Goal: Task Accomplishment & Management: Complete application form

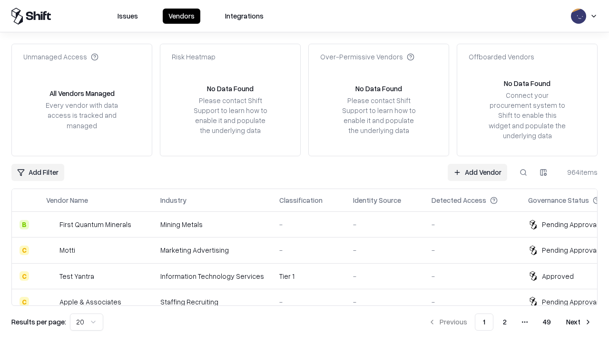
click at [477, 172] on link "Add Vendor" at bounding box center [477, 172] width 59 height 17
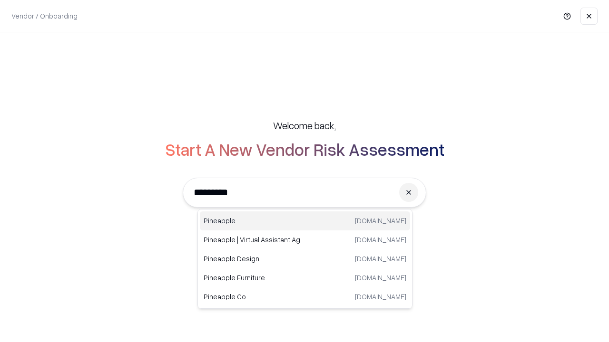
click at [305, 221] on div "Pineapple [DOMAIN_NAME]" at bounding box center [305, 221] width 210 height 19
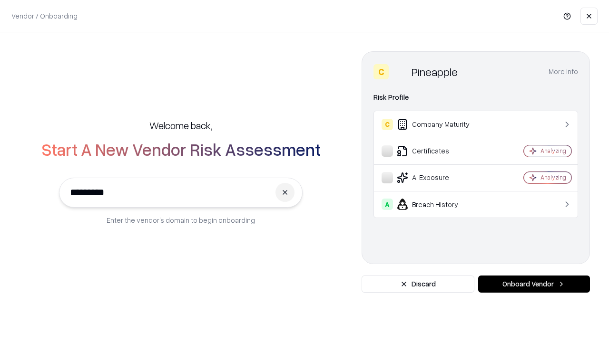
type input "*********"
click at [534, 284] on button "Onboard Vendor" at bounding box center [534, 284] width 112 height 17
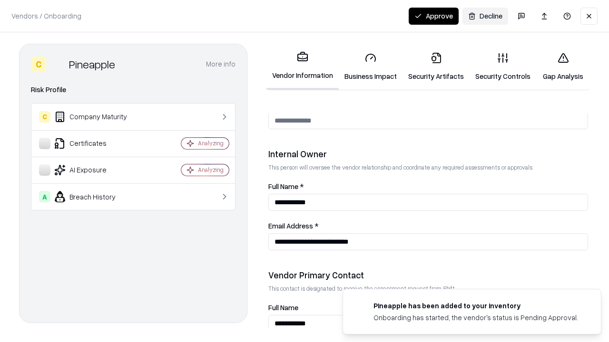
scroll to position [493, 0]
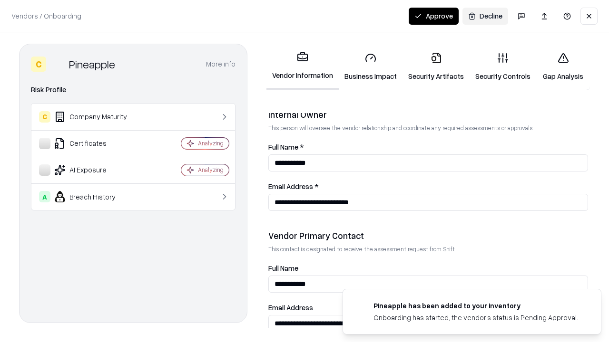
click at [371, 67] on link "Business Impact" at bounding box center [371, 67] width 64 height 44
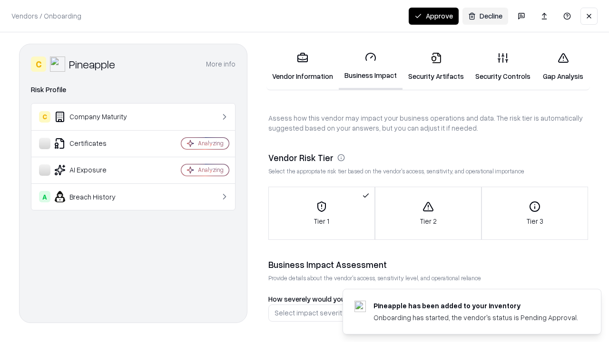
click at [436, 67] on link "Security Artifacts" at bounding box center [435, 67] width 67 height 44
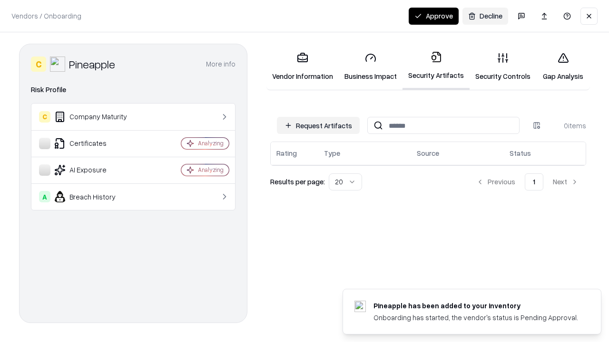
click at [318, 126] on button "Request Artifacts" at bounding box center [318, 125] width 83 height 17
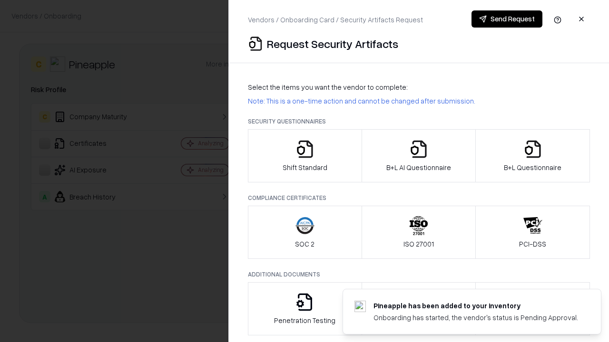
click at [304, 156] on icon "button" at bounding box center [304, 149] width 19 height 19
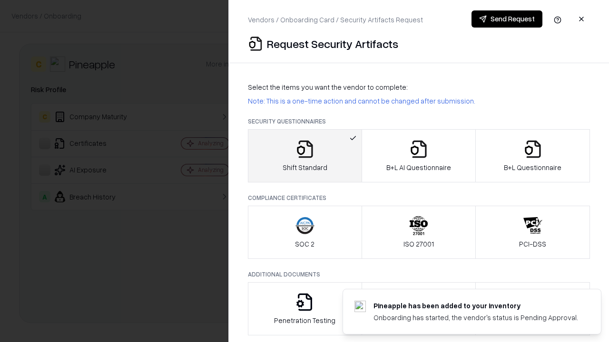
click at [507, 19] on button "Send Request" at bounding box center [506, 18] width 71 height 17
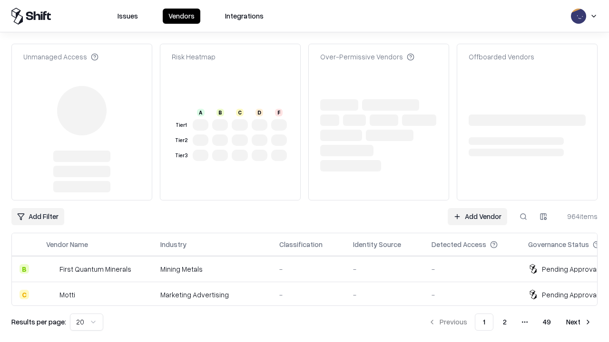
click at [477, 217] on link "Add Vendor" at bounding box center [477, 216] width 59 height 17
